Goal: Check status: Check status

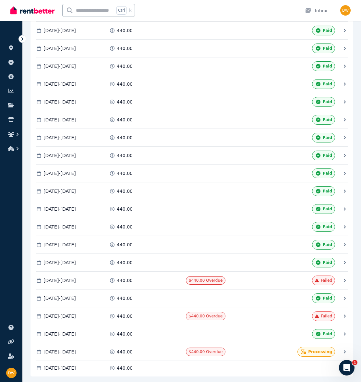
scroll to position [2521, 0]
